Goal: Task Accomplishment & Management: Manage account settings

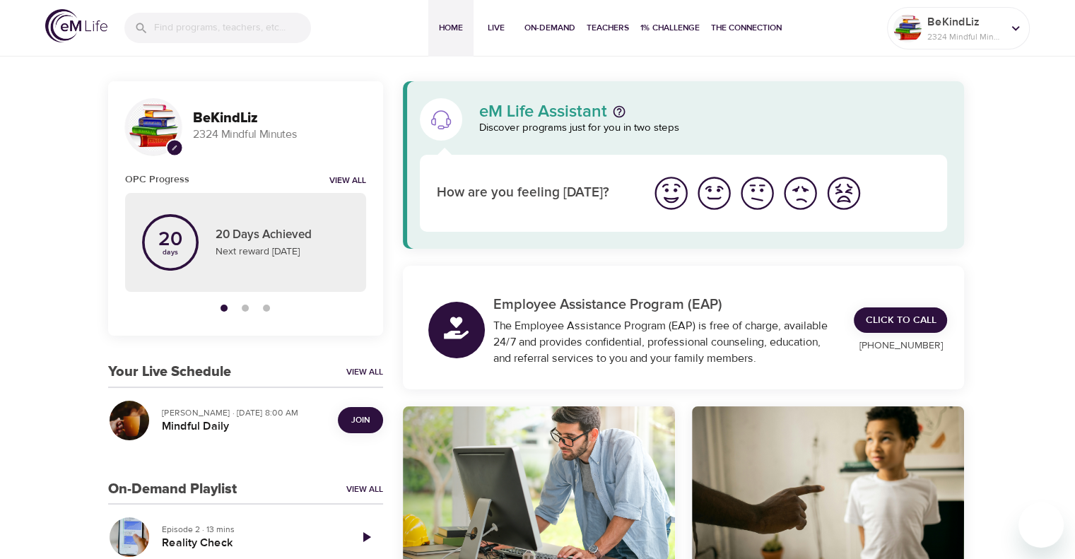
click at [357, 420] on span "Join" at bounding box center [360, 420] width 18 height 15
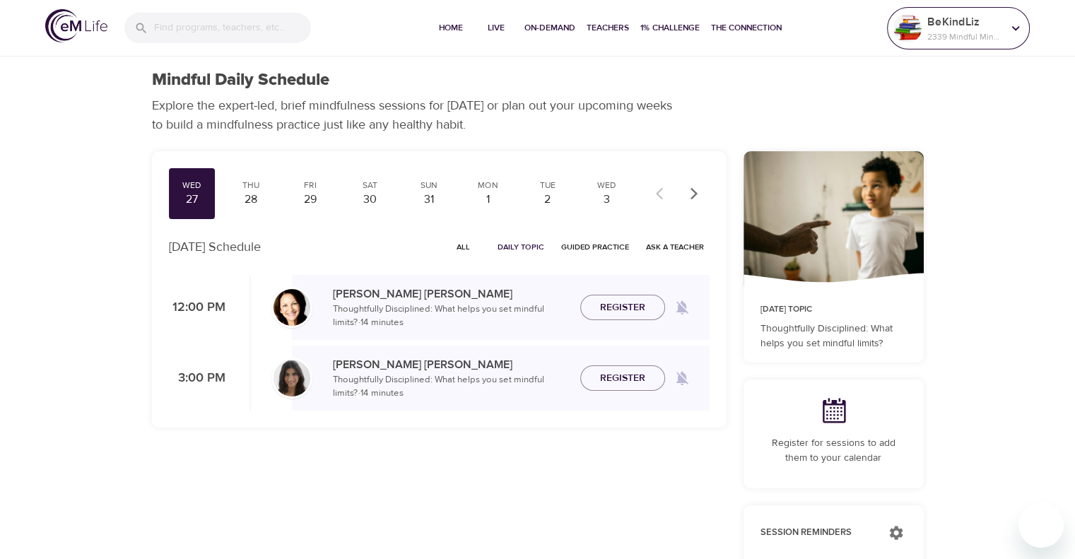
click at [951, 34] on p "2339 Mindful Minutes" at bounding box center [964, 36] width 75 height 13
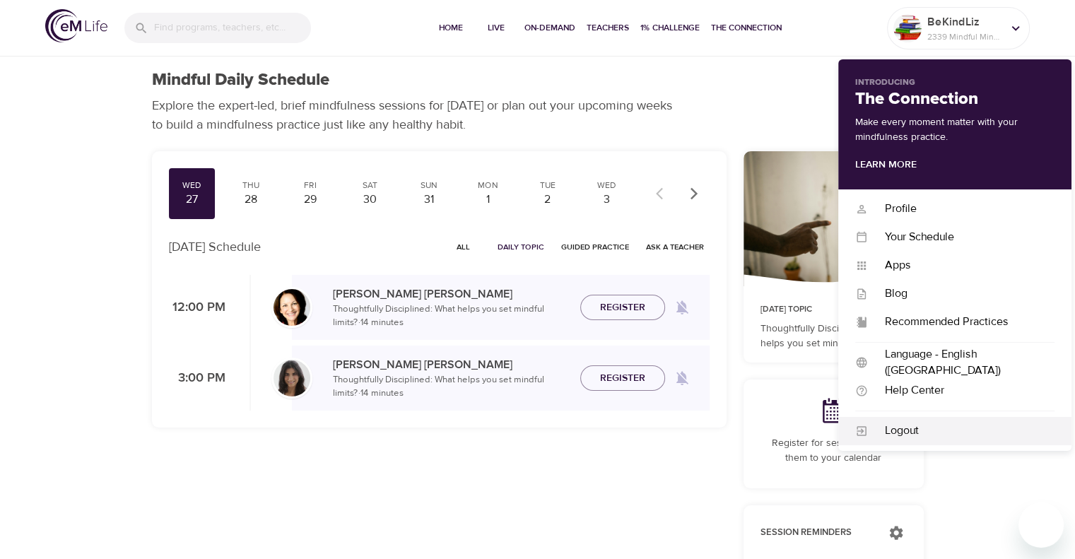
click at [945, 436] on div "Logout" at bounding box center [961, 430] width 187 height 16
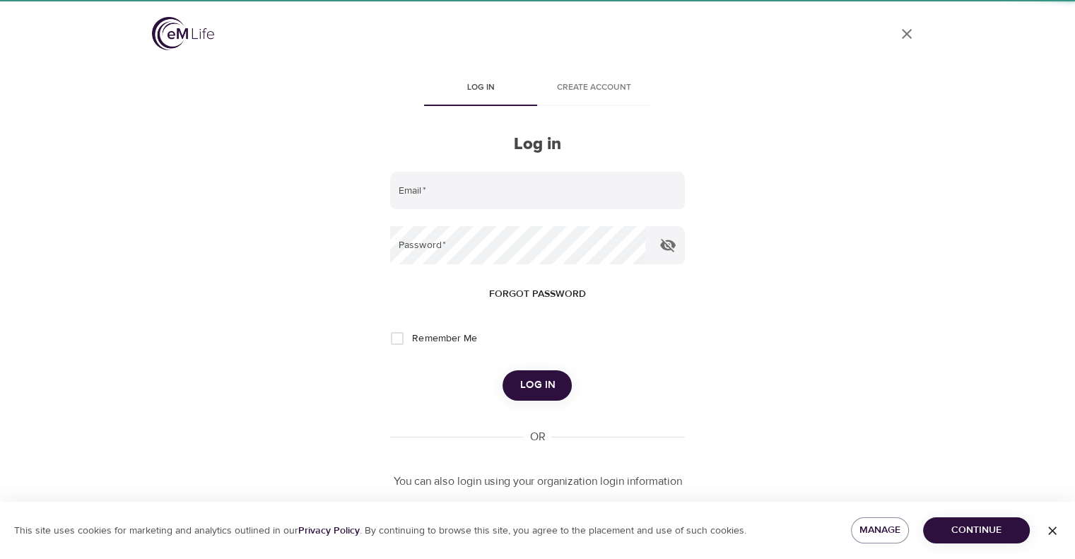
type input "elizabeth.lage@amexgbt.com"
